Goal: Task Accomplishment & Management: Complete application form

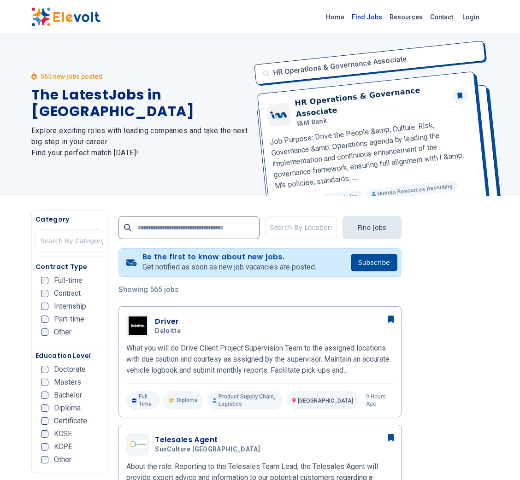
drag, startPoint x: 0, startPoint y: 0, endPoint x: 381, endPoint y: 19, distance: 381.8
click at [381, 19] on link "Find Jobs" at bounding box center [367, 17] width 38 height 15
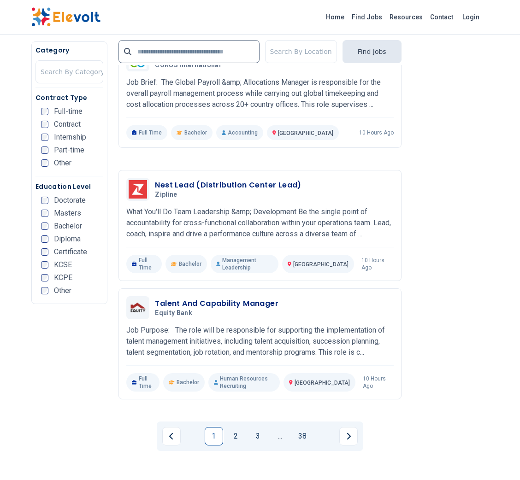
scroll to position [1764, 0]
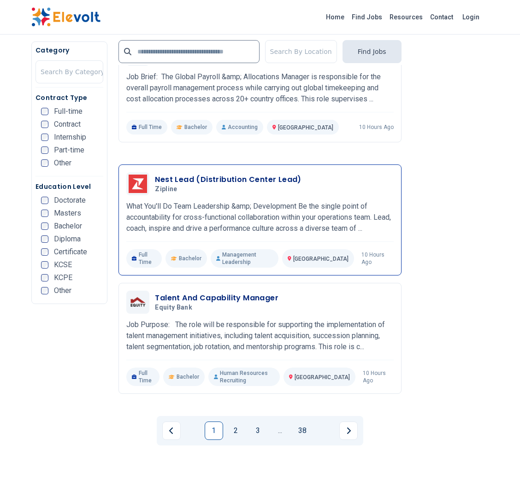
click at [275, 174] on h3 "Nest Lead (Distribution Center Lead)" at bounding box center [228, 179] width 146 height 11
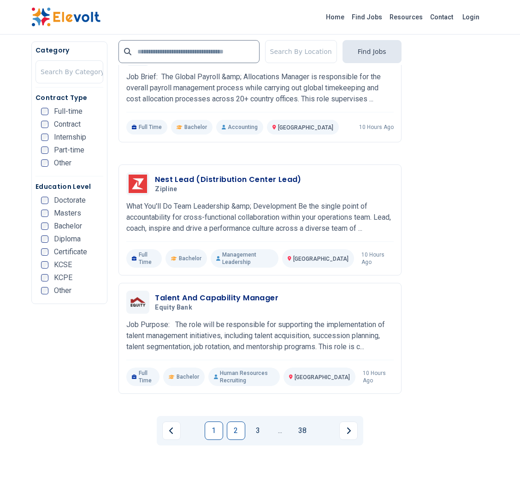
click at [235, 422] on link "2" at bounding box center [236, 431] width 18 height 18
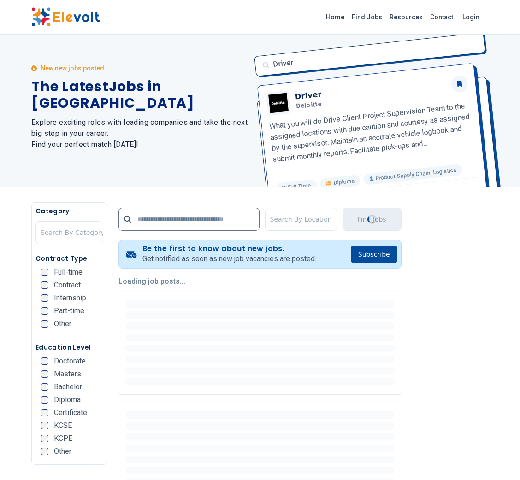
scroll to position [0, 0]
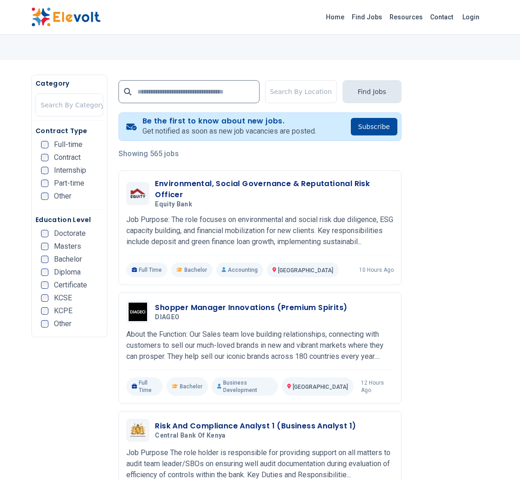
scroll to position [149, 0]
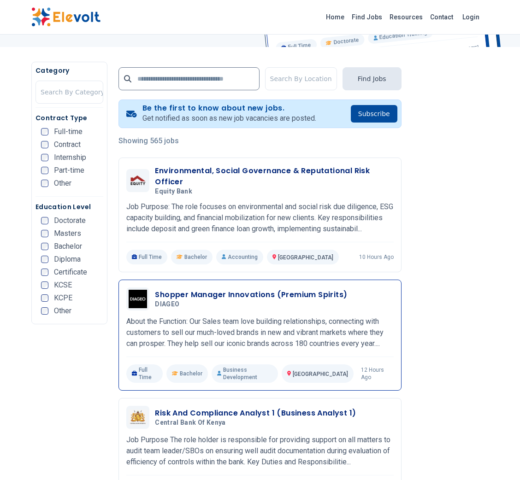
click at [263, 301] on h3 "Shopper Manager Innovations (Premium Spirits)" at bounding box center [251, 295] width 192 height 11
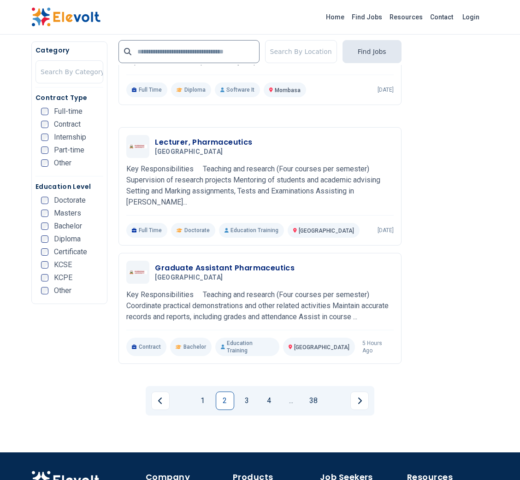
scroll to position [1833, 0]
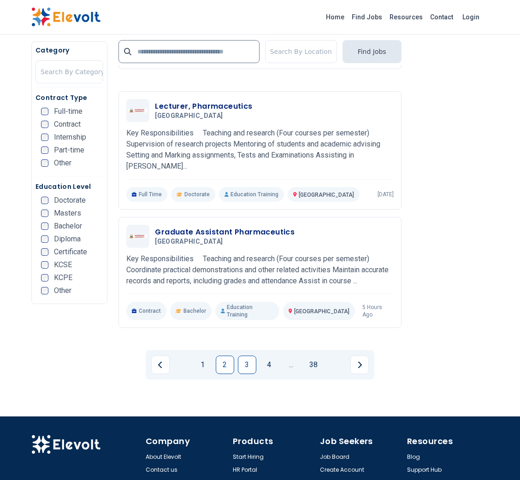
click at [255, 356] on link "3" at bounding box center [247, 365] width 18 height 18
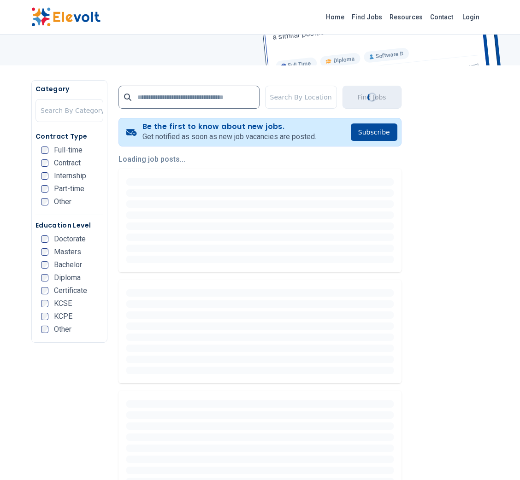
scroll to position [133, 0]
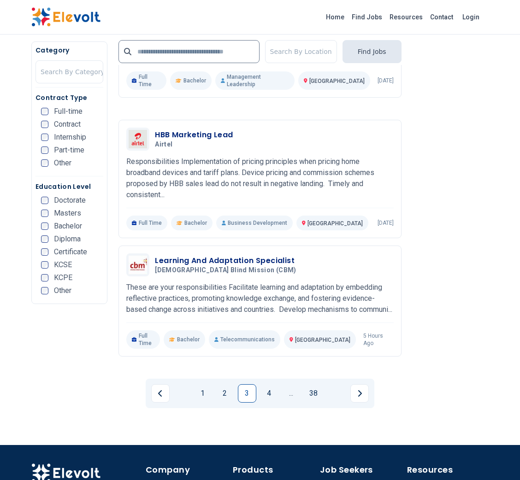
scroll to position [1761, 0]
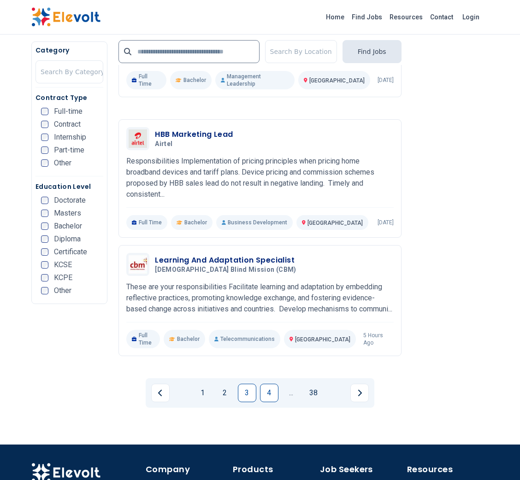
click at [272, 384] on link "4" at bounding box center [269, 393] width 18 height 18
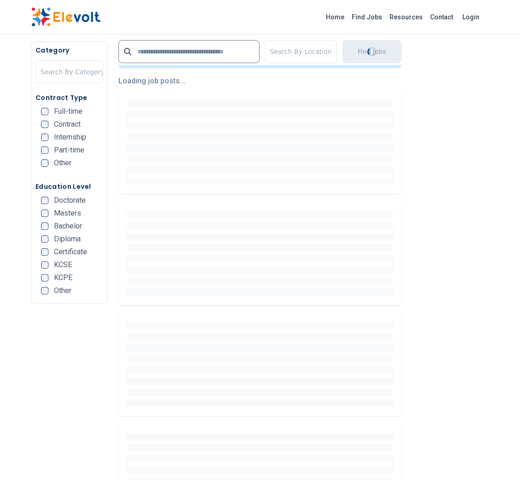
scroll to position [209, 0]
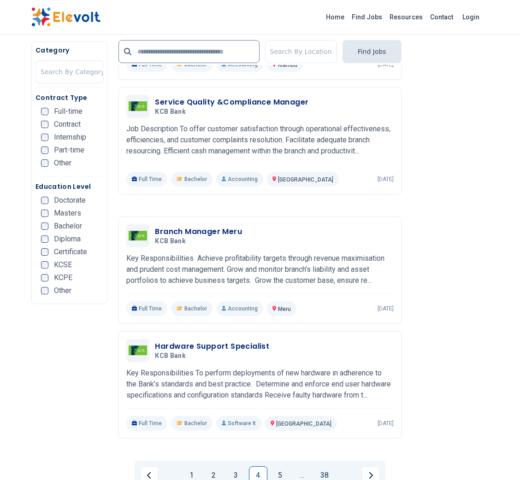
scroll to position [1805, 0]
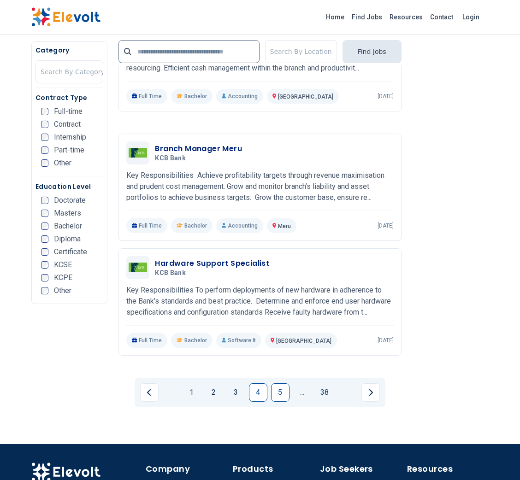
click at [276, 384] on link "5" at bounding box center [280, 393] width 18 height 18
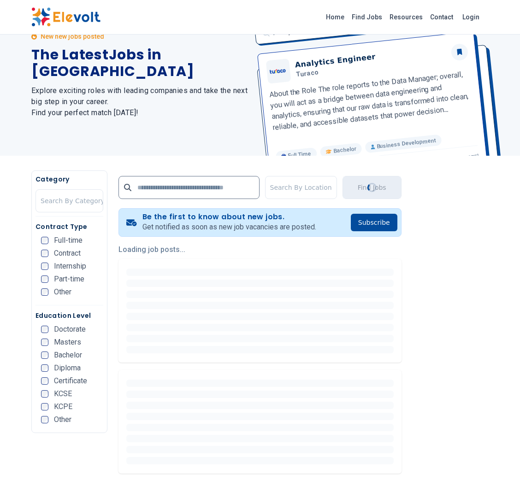
scroll to position [0, 0]
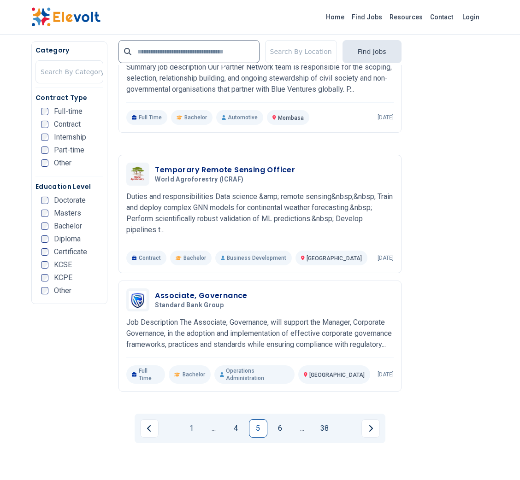
scroll to position [1819, 0]
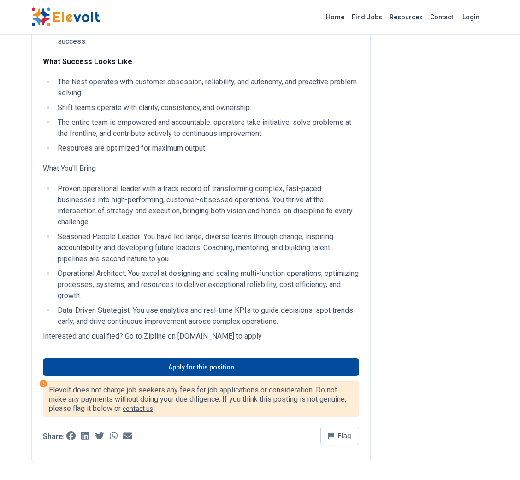
scroll to position [922, 0]
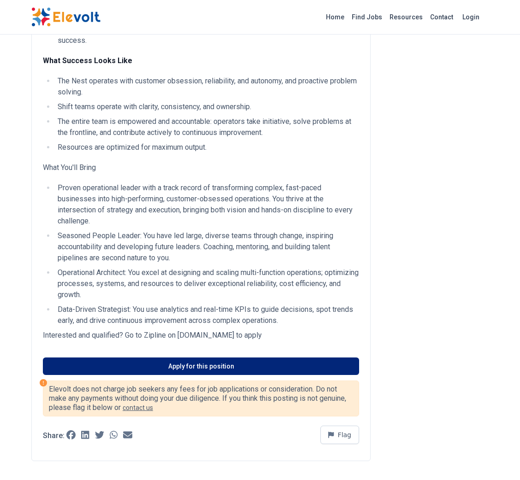
click at [150, 358] on link "Apply for this position" at bounding box center [201, 367] width 316 height 18
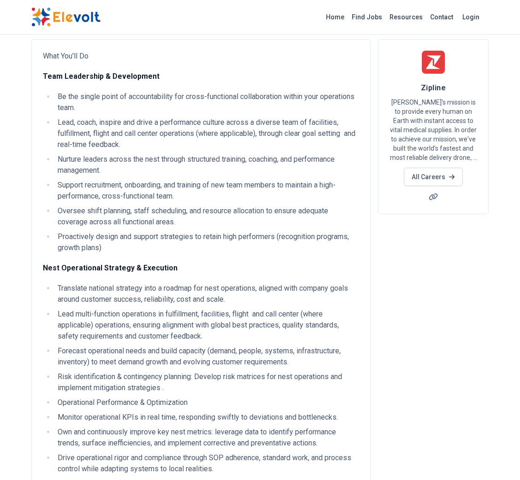
scroll to position [0, 0]
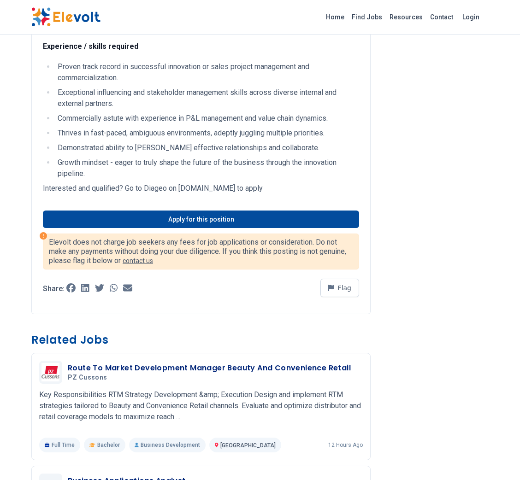
scroll to position [562, 0]
